Goal: Find specific page/section: Find specific page/section

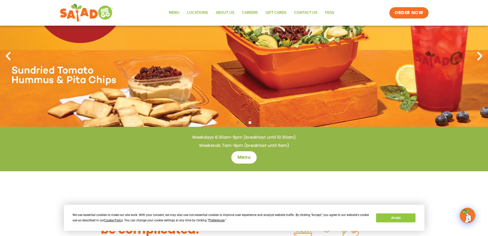
scroll to position [51, 0]
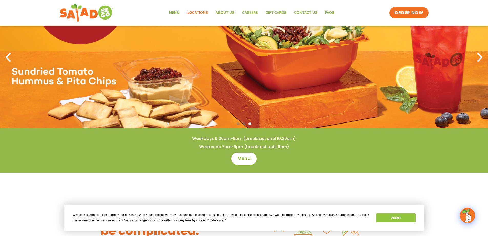
click at [198, 14] on link "Locations" at bounding box center [198, 13] width 28 height 12
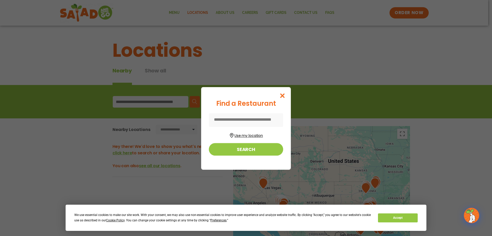
click at [249, 134] on button "Use my location" at bounding box center [246, 134] width 74 height 7
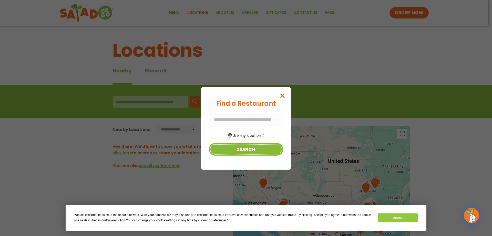
click at [246, 148] on button "Search" at bounding box center [246, 149] width 74 height 13
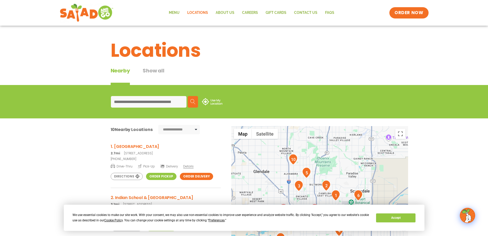
drag, startPoint x: 149, startPoint y: 175, endPoint x: 152, endPoint y: 174, distance: 2.9
click at [149, 175] on link "Order Pickup" at bounding box center [161, 176] width 31 height 7
